Goal: Find specific page/section: Find specific page/section

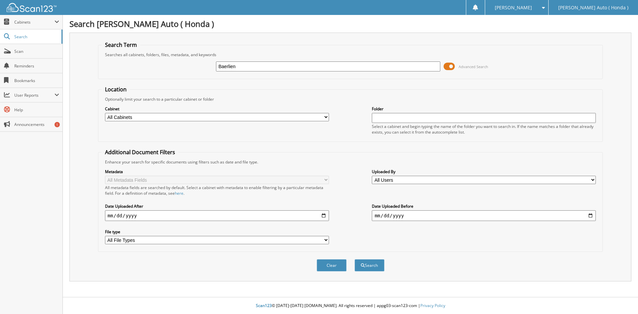
type input "Baerlien"
click at [354, 259] on button "Search" at bounding box center [369, 265] width 30 height 12
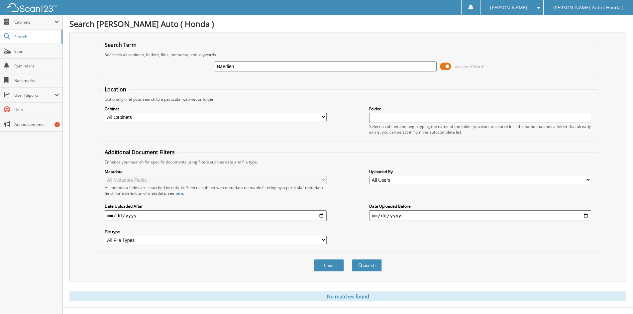
scroll to position [11, 0]
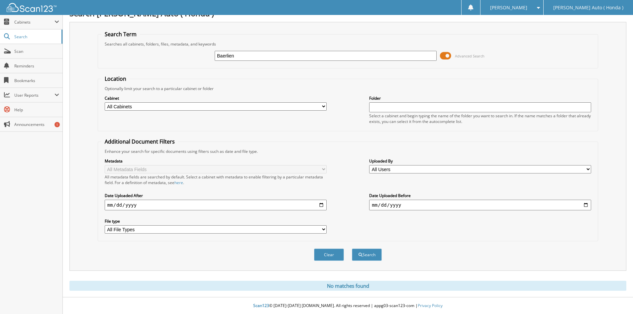
click at [250, 56] on input "Baerlien" at bounding box center [326, 56] width 222 height 10
type input "Baerlein"
click at [352, 248] on button "Search" at bounding box center [367, 254] width 30 height 12
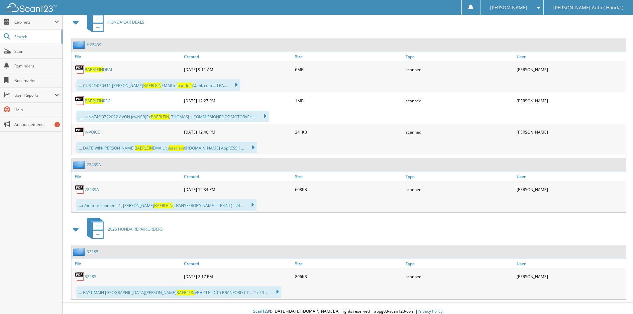
scroll to position [166, 0]
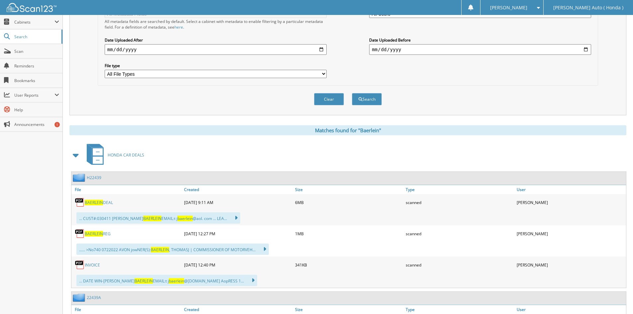
click at [108, 204] on link "BAERLEIN DEAL" at bounding box center [99, 203] width 28 height 6
